Goal: Information Seeking & Learning: Learn about a topic

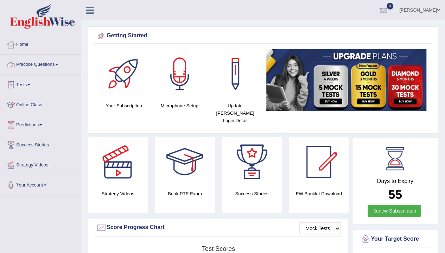
click at [40, 63] on link "Practice Questions" at bounding box center [40, 64] width 80 height 18
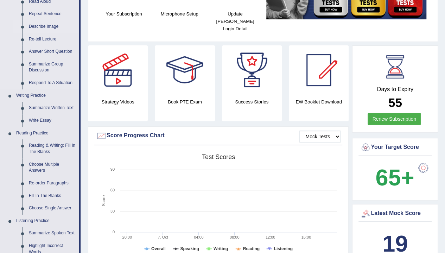
scroll to position [91, 0]
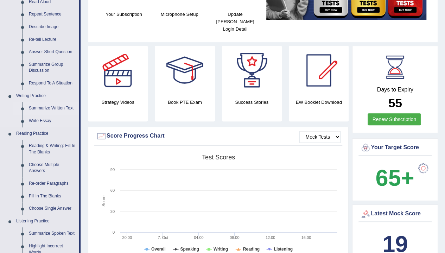
click at [47, 107] on link "Summarize Written Text" at bounding box center [52, 108] width 53 height 13
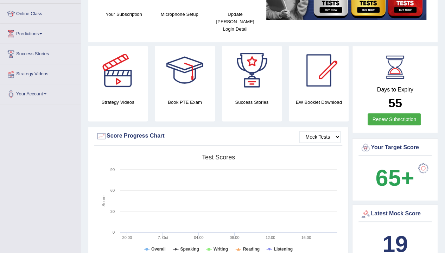
scroll to position [124, 0]
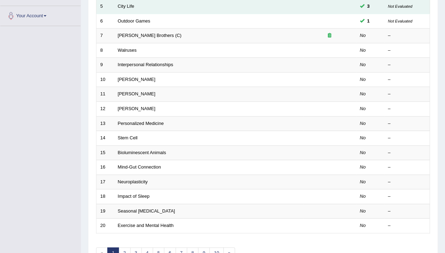
scroll to position [209, 0]
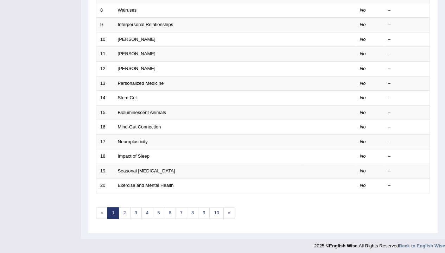
click at [66, 178] on div "Toggle navigation Home Practice Questions Speaking Practice Read Aloud Repeat S…" at bounding box center [222, 22] width 445 height 462
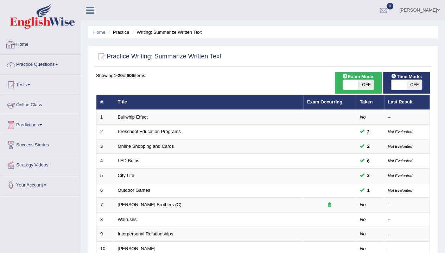
click at [20, 37] on link "Home" at bounding box center [40, 44] width 80 height 18
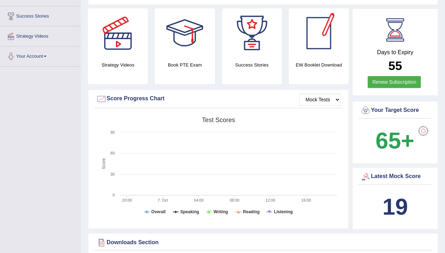
scroll to position [128, 0]
click at [419, 124] on div at bounding box center [423, 131] width 14 height 14
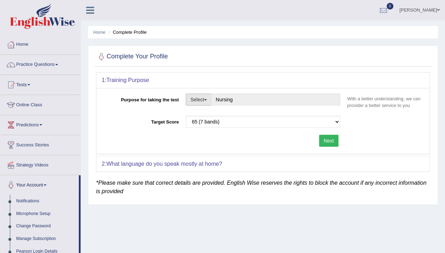
click at [205, 100] on span "button" at bounding box center [205, 99] width 3 height 1
click at [216, 114] on link "Student Visa" at bounding box center [217, 114] width 63 height 9
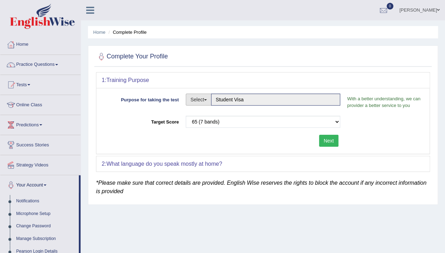
click at [205, 97] on button "Select" at bounding box center [199, 100] width 26 height 12
click at [193, 130] on link "Nursing" at bounding box center [217, 132] width 63 height 9
type input "Nursing"
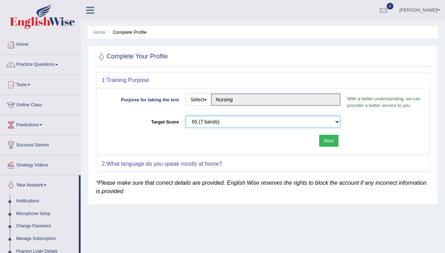
click at [220, 124] on select "Please select the correct value 50 (6 bands) 58 (6.5 bands) 65 (7 bands) 79 (8 …" at bounding box center [263, 122] width 154 height 12
select select "79"
click at [186, 116] on select "Please select the correct value 50 (6 bands) 58 (6.5 bands) 65 (7 bands) 79 (8 …" at bounding box center [263, 122] width 154 height 12
click at [330, 141] on button "Next" at bounding box center [328, 141] width 19 height 12
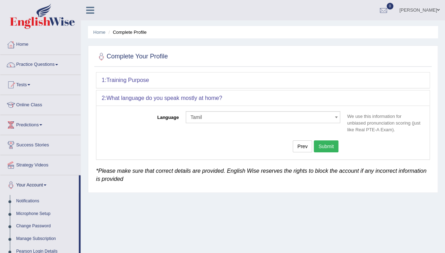
click at [330, 141] on button "Submit" at bounding box center [326, 146] width 25 height 12
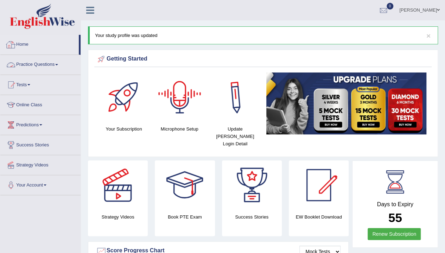
click at [38, 64] on link "Practice Questions" at bounding box center [40, 64] width 80 height 18
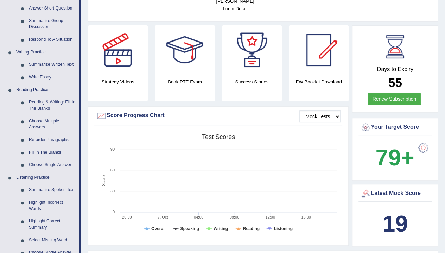
scroll to position [130, 0]
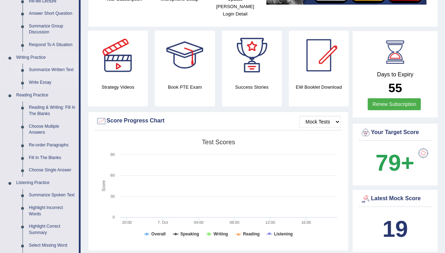
click at [41, 69] on link "Summarize Written Text" at bounding box center [52, 70] width 53 height 13
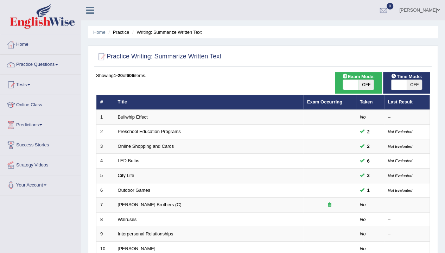
click at [21, 41] on link "Home" at bounding box center [40, 44] width 80 height 18
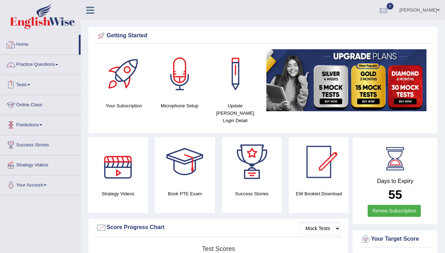
scroll to position [1, 0]
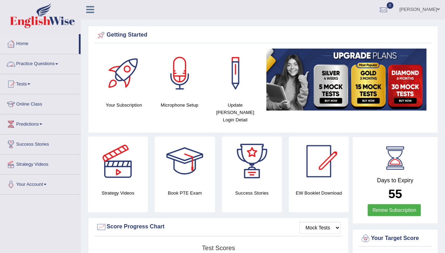
click at [40, 64] on link "Practice Questions" at bounding box center [40, 63] width 80 height 18
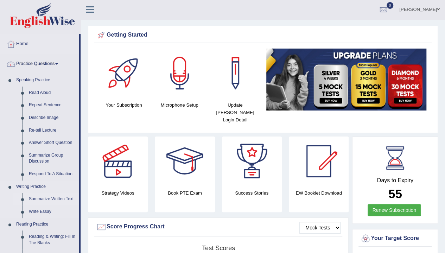
click at [49, 197] on link "Summarize Written Text" at bounding box center [52, 199] width 53 height 13
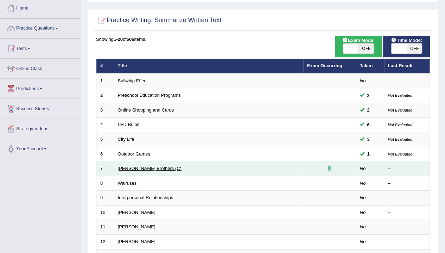
click at [135, 166] on link "[PERSON_NAME] Brothers (C)" at bounding box center [150, 168] width 64 height 5
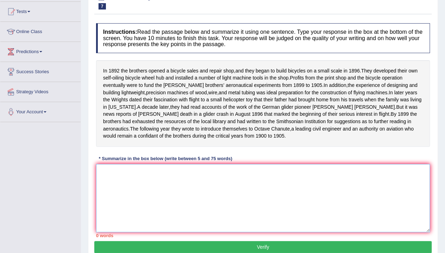
click at [149, 210] on textarea at bounding box center [263, 198] width 334 height 68
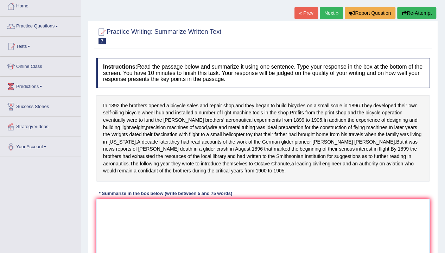
scroll to position [55, 0]
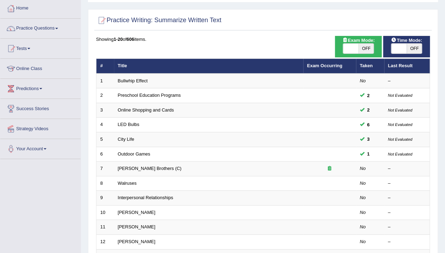
click at [361, 47] on span "OFF" at bounding box center [365, 49] width 15 height 10
checkbox input "true"
click at [361, 47] on div "ON OFF" at bounding box center [366, 49] width 46 height 10
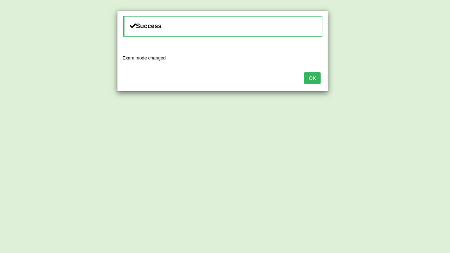
click at [316, 76] on button "OK" at bounding box center [312, 78] width 16 height 12
click at [347, 78] on div "Success Time mode changed OK" at bounding box center [225, 126] width 450 height 253
click at [318, 77] on button "OK" at bounding box center [312, 78] width 16 height 12
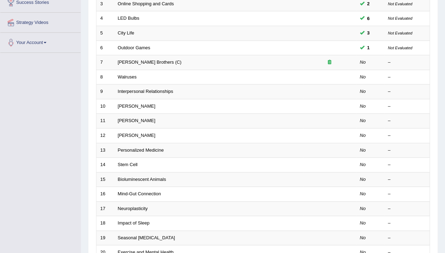
scroll to position [142, 0]
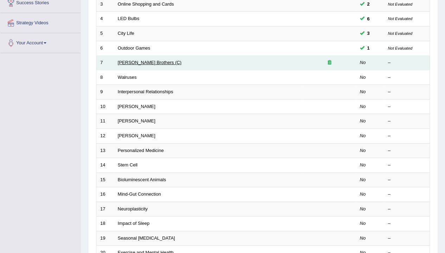
click at [147, 60] on link "[PERSON_NAME] Brothers (C)" at bounding box center [150, 62] width 64 height 5
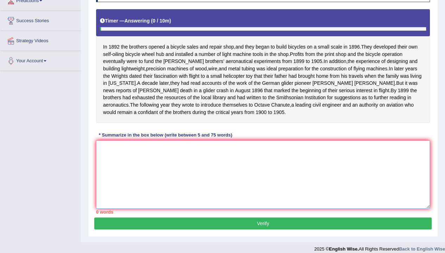
click at [229, 174] on textarea at bounding box center [263, 174] width 334 height 68
type textarea "I"
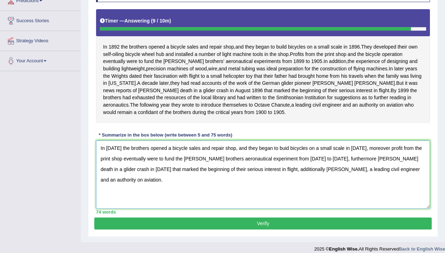
type textarea "In [DATE] the brothers opened a bicycle sales and repair shop, and they began t…"
click at [309, 229] on button "Verify" at bounding box center [262, 223] width 337 height 12
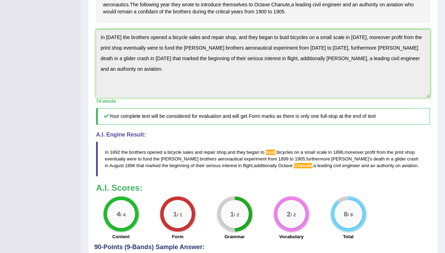
scroll to position [206, 0]
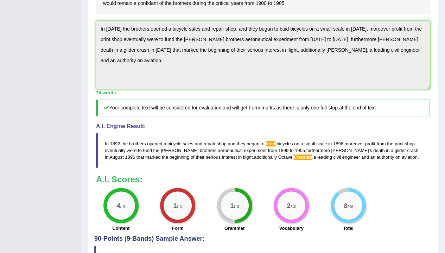
drag, startPoint x: 387, startPoint y: 166, endPoint x: 379, endPoint y: 162, distance: 8.8
click at [379, 162] on blockquote "In 1892 the brothers opened a bicycle sales and repair shop , and they began to…" at bounding box center [263, 150] width 334 height 35
drag, startPoint x: 379, startPoint y: 162, endPoint x: 351, endPoint y: 159, distance: 27.9
click at [351, 159] on blockquote "In 1892 the brothers opened a bicycle sales and repair shop , and they began to…" at bounding box center [263, 150] width 334 height 35
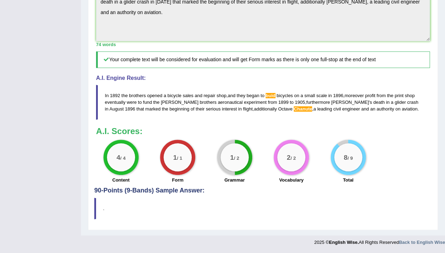
drag, startPoint x: 104, startPoint y: 95, endPoint x: 147, endPoint y: 104, distance: 44.3
click at [147, 104] on blockquote "In 1892 the brothers opened a bicycle sales and repair shop , and they began to…" at bounding box center [263, 102] width 334 height 35
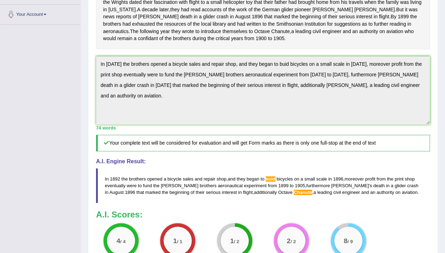
scroll to position [155, 0]
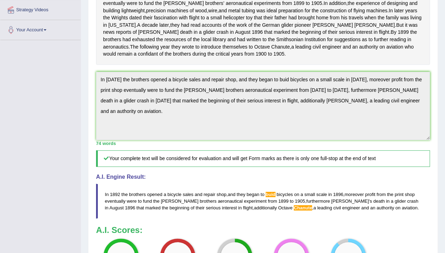
click at [233, 157] on div "Instructions: Read the passage below and summarize it using one sentence. Type …" at bounding box center [262, 112] width 337 height 348
click at [233, 157] on h5 "Your complete text will be considered for evaluation and will get Form marks as…" at bounding box center [263, 158] width 334 height 17
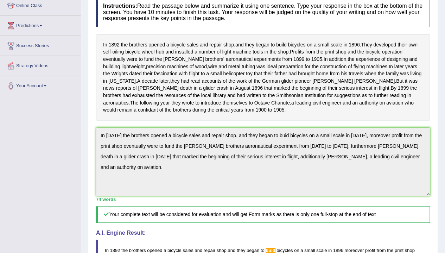
scroll to position [0, 0]
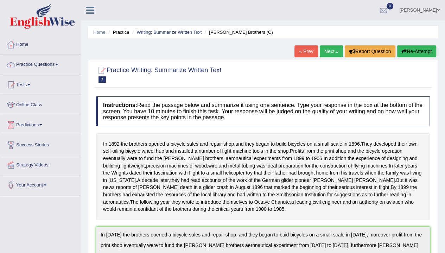
click at [417, 48] on button "Re-Attempt" at bounding box center [416, 51] width 39 height 12
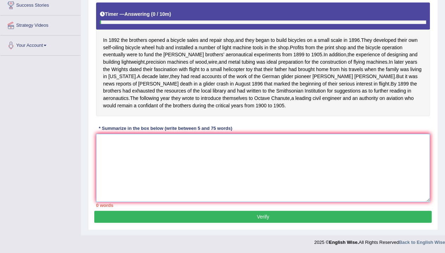
click at [339, 146] on textarea at bounding box center [263, 168] width 334 height 68
paste textarea "In [DATE] the brothers opened a bicycle sales and repair shop, and they began t…"
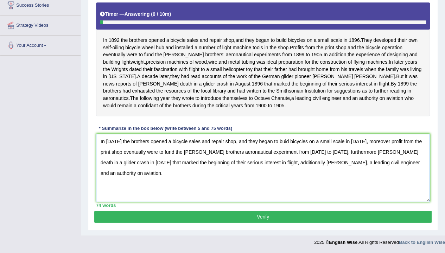
click at [281, 139] on textarea "In [DATE] the brothers opened a bicycle sales and repair shop, and they began t…" at bounding box center [263, 168] width 334 height 68
click at [266, 166] on textarea "In [DATE] the brothers opened a bicycle sales and repair shop, and they began t…" at bounding box center [263, 168] width 334 height 68
type textarea "In [DATE] the brothers opened a bicycle sales and repair shop, and they began t…"
click at [315, 216] on button "Verify" at bounding box center [262, 217] width 337 height 12
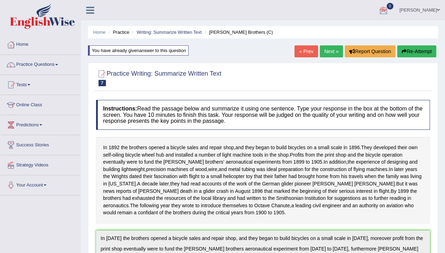
click at [410, 51] on button "Re-Attempt" at bounding box center [416, 51] width 39 height 12
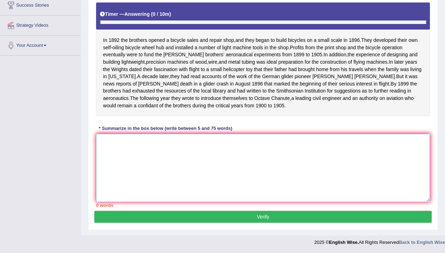
click at [302, 183] on textarea at bounding box center [263, 168] width 334 height 68
paste textarea "In 1892 the brothers opened a bicycle sales and repair shop, and they began to …"
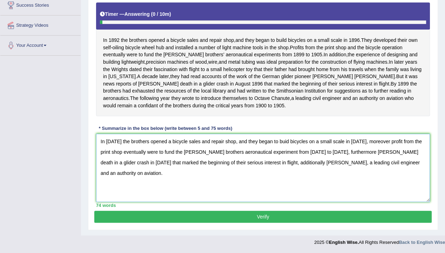
click at [282, 139] on textarea "In 1892 the brothers opened a bicycle sales and repair shop, and they began to …" at bounding box center [263, 168] width 334 height 68
click at [266, 160] on textarea "In 1892 the brothers opened a bicycle sales and repair shop, and they began to …" at bounding box center [263, 168] width 334 height 68
click at [284, 162] on textarea "In 1892 the brothers opened a bicycle sales and repair shop, and they began to …" at bounding box center [263, 168] width 334 height 68
type textarea "In 1892 the brothers opened a bicycle sales and repair shop, and they began to …"
click at [292, 213] on button "Verify" at bounding box center [262, 217] width 337 height 12
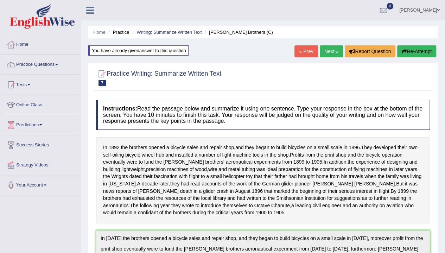
click at [326, 51] on link "Next »" at bounding box center [331, 51] width 23 height 12
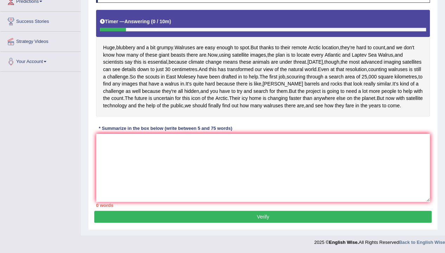
scroll to position [141, 0]
click at [257, 192] on textarea at bounding box center [263, 168] width 334 height 68
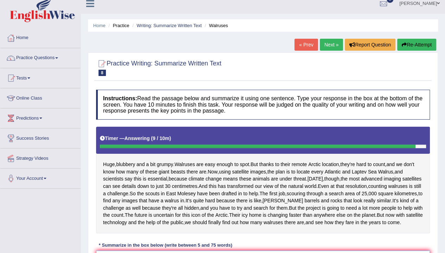
scroll to position [0, 0]
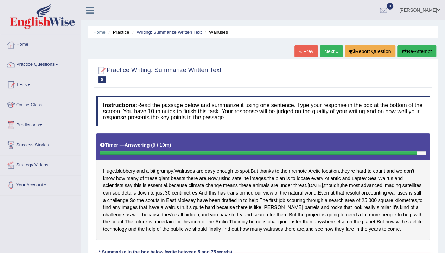
click at [429, 48] on button "Re-Attempt" at bounding box center [416, 51] width 39 height 12
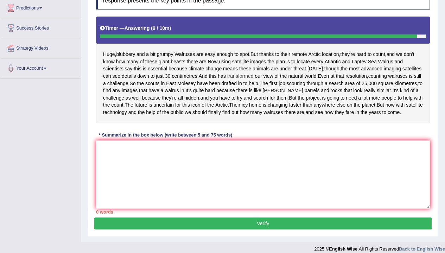
scroll to position [126, 0]
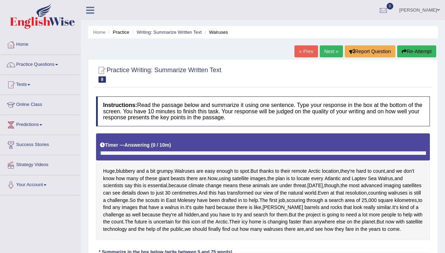
scroll to position [126, 0]
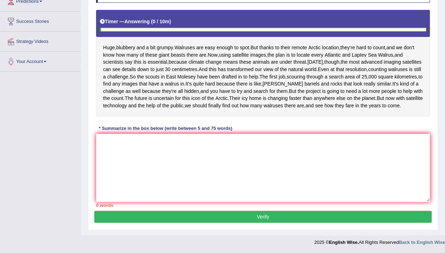
click at [295, 202] on textarea at bounding box center [263, 168] width 334 height 68
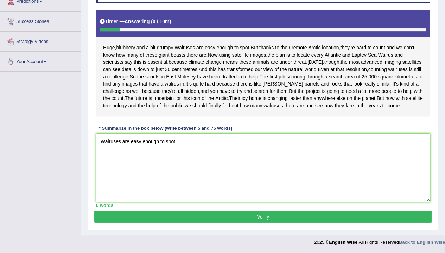
click at [295, 202] on textarea "Walruses are easy enough to spot," at bounding box center [263, 168] width 334 height 68
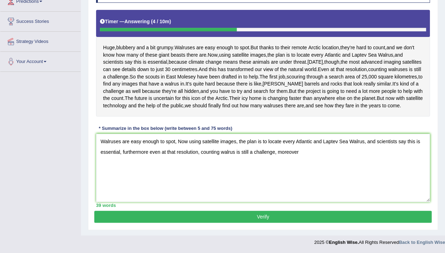
click at [234, 172] on textarea "Walruses are easy enough to spot, Now using satellite images, the plan is to lo…" at bounding box center [263, 168] width 334 height 68
click at [314, 188] on textarea "Walruses are easy enough to spot, Now using satellite images, and the plan is t…" at bounding box center [263, 168] width 334 height 68
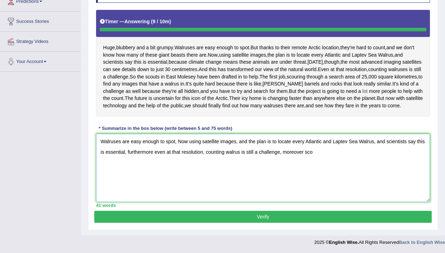
type textarea "Walruses are easy enough to spot, Now using satellite images, and the plan is t…"
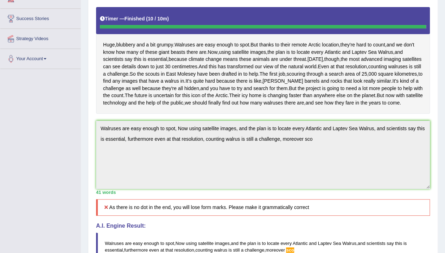
drag, startPoint x: 330, startPoint y: 179, endPoint x: 64, endPoint y: 64, distance: 289.6
click at [64, 64] on div "Toggle navigation Home Practice Questions Speaking Practice Read Aloud Repeat S…" at bounding box center [222, 132] width 445 height 516
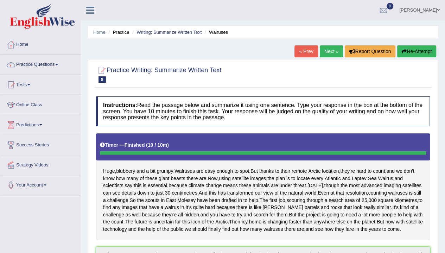
click at [408, 52] on button "Re-Attempt" at bounding box center [416, 51] width 39 height 12
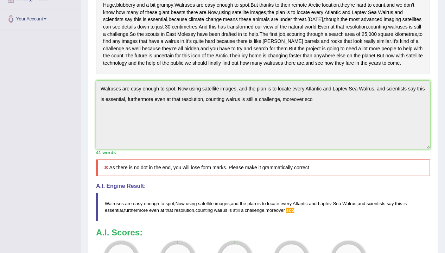
scroll to position [184, 0]
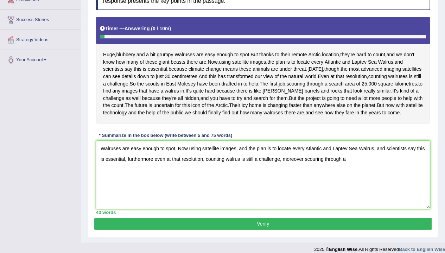
scroll to position [125, 0]
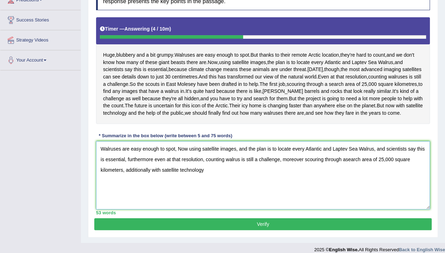
type textarea "Walruses are easy enough to spot, Now using satellite images, and the plan is t…"
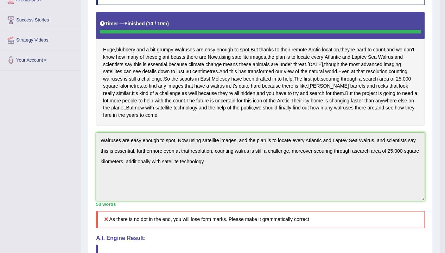
click at [183, 126] on div "Huge , blubbery and a bit grumpy . Walruses are easy enough to spot . But thank…" at bounding box center [260, 69] width 328 height 114
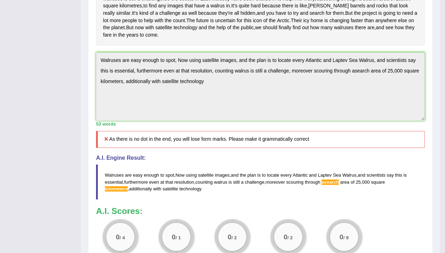
scroll to position [201, 0]
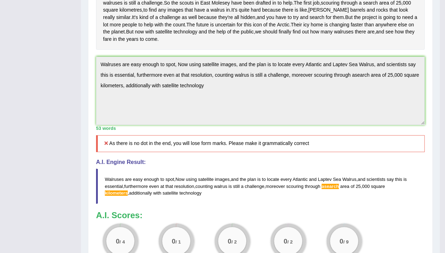
click at [171, 71] on div "Instructions: Read the passage below and summarize it using one sentence. Type …" at bounding box center [260, 83] width 332 height 375
click at [119, 73] on div "Instructions: Read the passage below and summarize it using one sentence. Type …" at bounding box center [260, 83] width 332 height 375
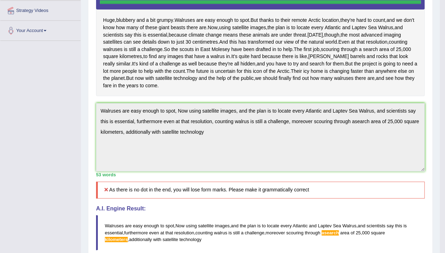
scroll to position [154, 0]
click at [84, 57] on div "Home Practice Writing: Summarize Written Text Walruses You have already given a…" at bounding box center [260, 106] width 359 height 520
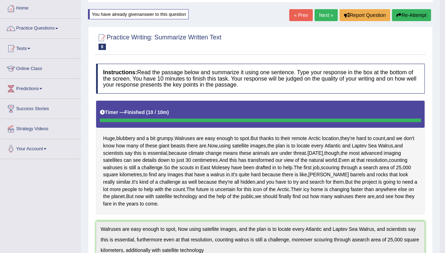
scroll to position [35, 0]
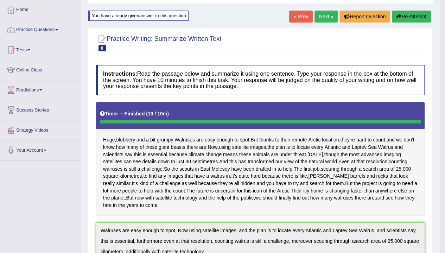
click at [402, 16] on button "Re-Attempt" at bounding box center [411, 17] width 39 height 12
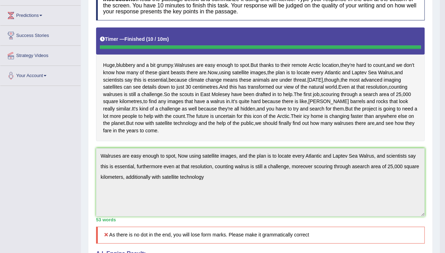
scroll to position [127, 0]
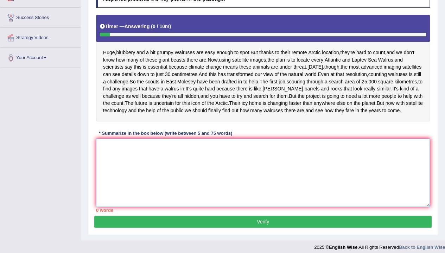
click at [188, 207] on textarea at bounding box center [263, 173] width 334 height 68
paste textarea "Walruses are easy enough to spot, Now using satellite images, and the plan is t…"
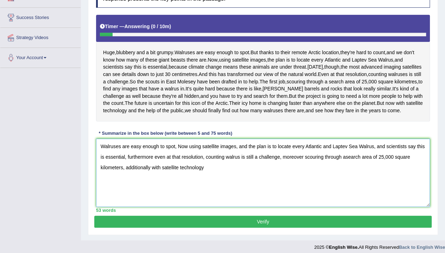
click at [343, 190] on textarea "Walruses are easy enough to spot, Now using satellite images, and the plan is t…" at bounding box center [263, 173] width 334 height 68
click at [215, 202] on textarea "Walruses are easy enough to spot, Now using satellite images, and the plan is t…" at bounding box center [263, 173] width 334 height 68
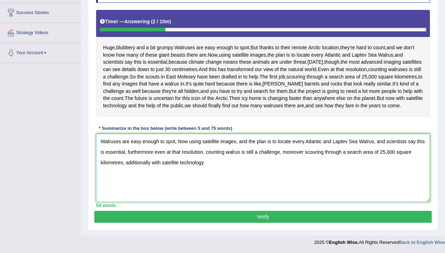
scroll to position [166, 0]
click at [233, 170] on textarea "Walruses are easy enough to spot, Now using satellite images, and the plan is t…" at bounding box center [263, 168] width 334 height 68
type textarea "Walruses are easy enough to spot, Now using satellite images, and the plan is t…"
click at [257, 216] on button "Verify" at bounding box center [262, 217] width 337 height 12
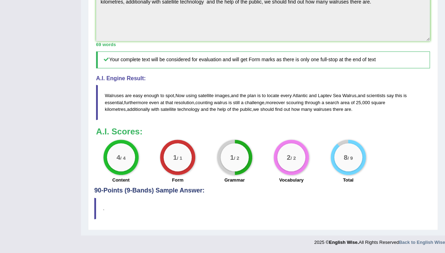
scroll to position [0, 0]
